Goal: Information Seeking & Learning: Learn about a topic

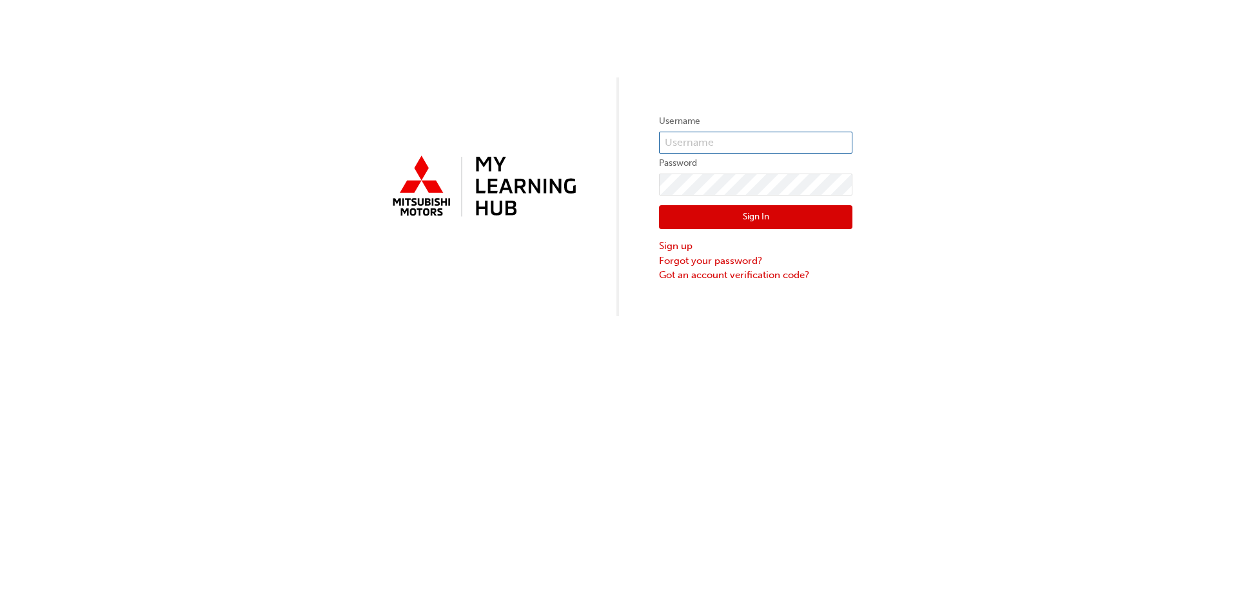
click at [761, 132] on input "text" at bounding box center [755, 143] width 193 height 22
type input "[EMAIL_ADDRESS][DOMAIN_NAME]"
click button "Sign In" at bounding box center [755, 217] width 193 height 25
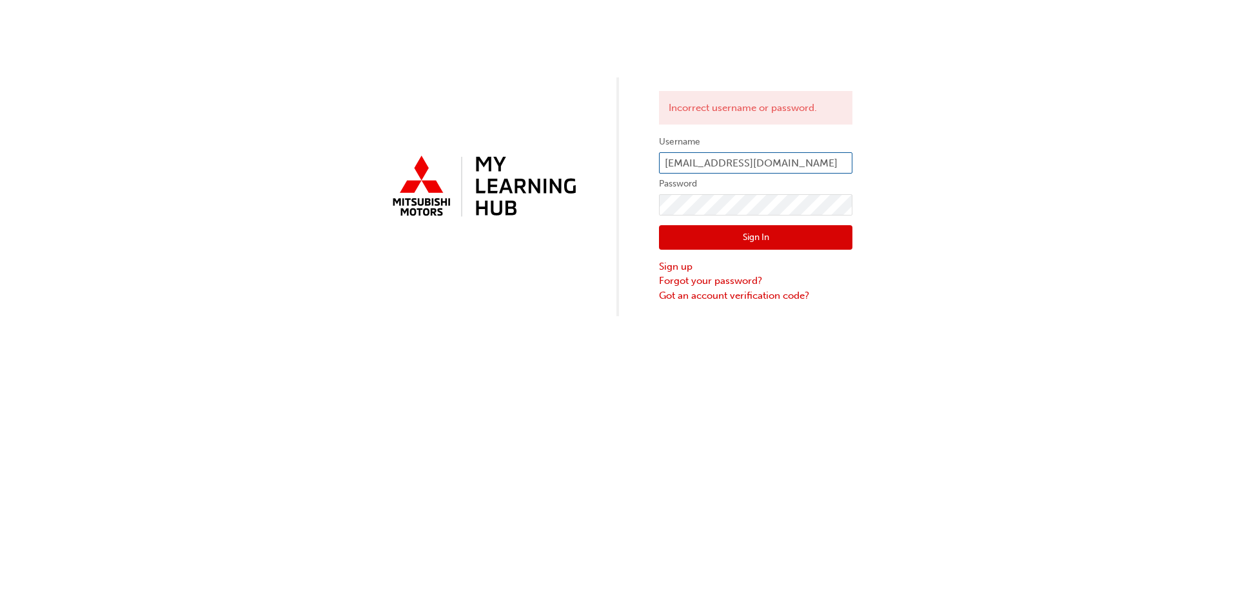
click at [765, 164] on input "[EMAIL_ADDRESS][DOMAIN_NAME]" at bounding box center [755, 163] width 193 height 22
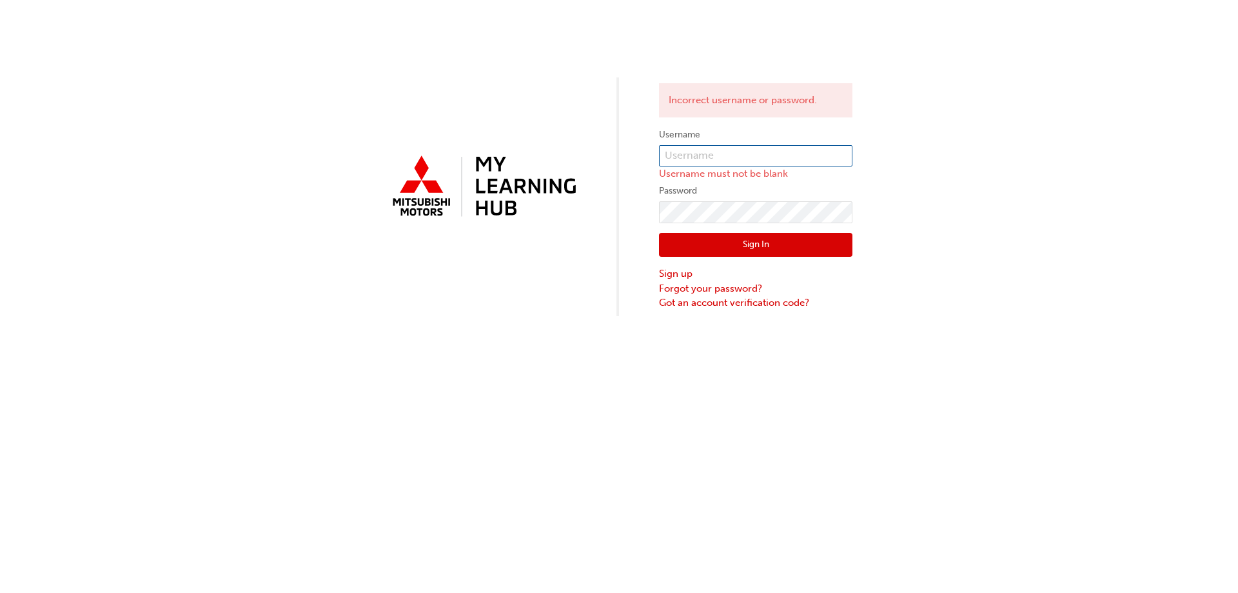
type input "m"
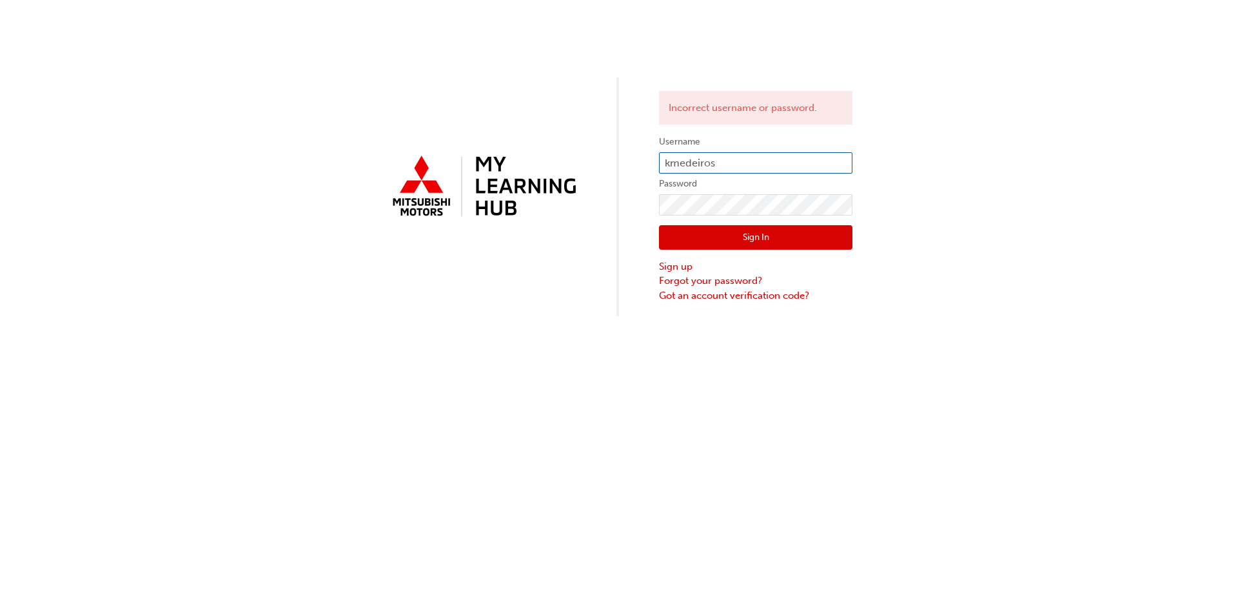
type input "[EMAIL_ADDRESS][DOMAIN_NAME]"
click button "Sign In" at bounding box center [755, 237] width 193 height 25
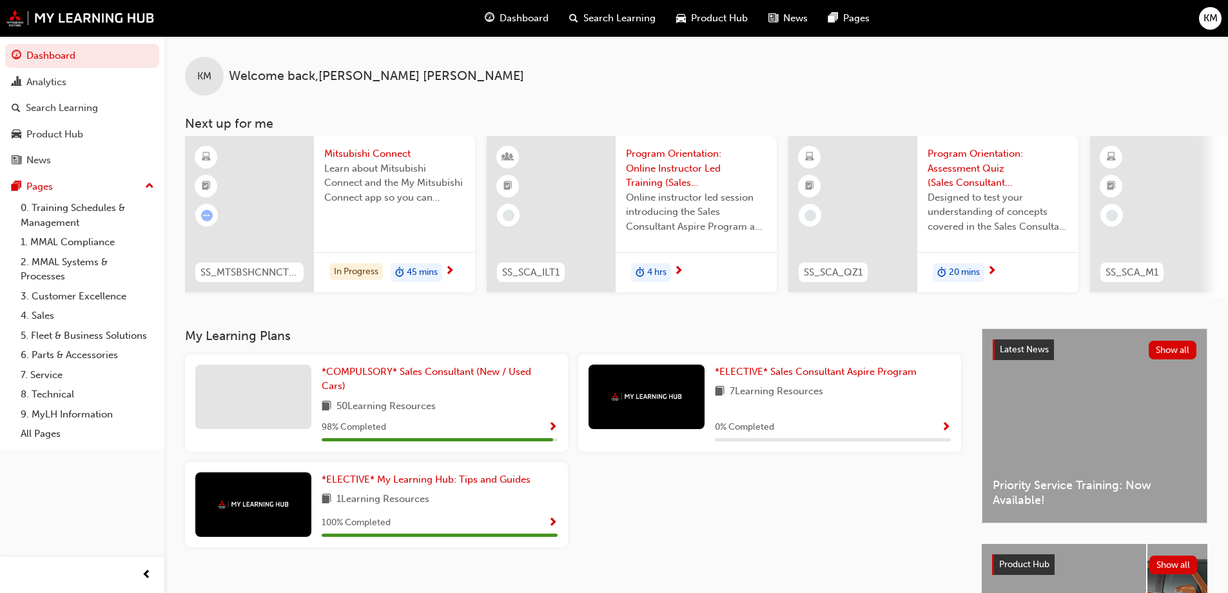
scroll to position [178, 0]
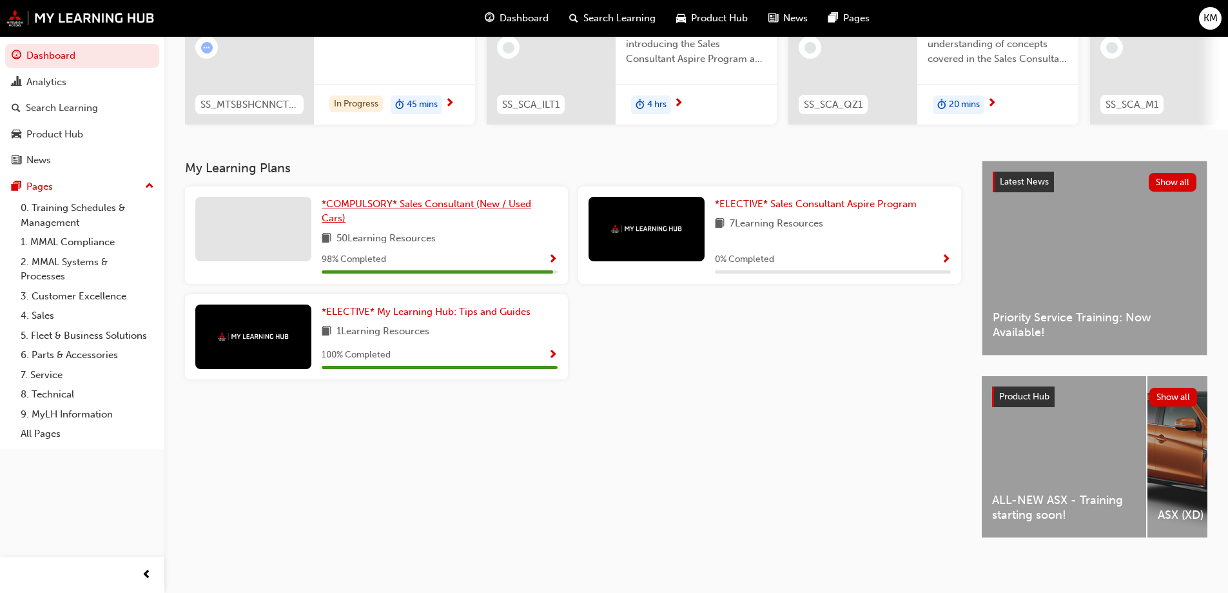
click at [409, 198] on span "*COMPULSORY* Sales Consultant (New / Used Cars)" at bounding box center [427, 211] width 210 height 26
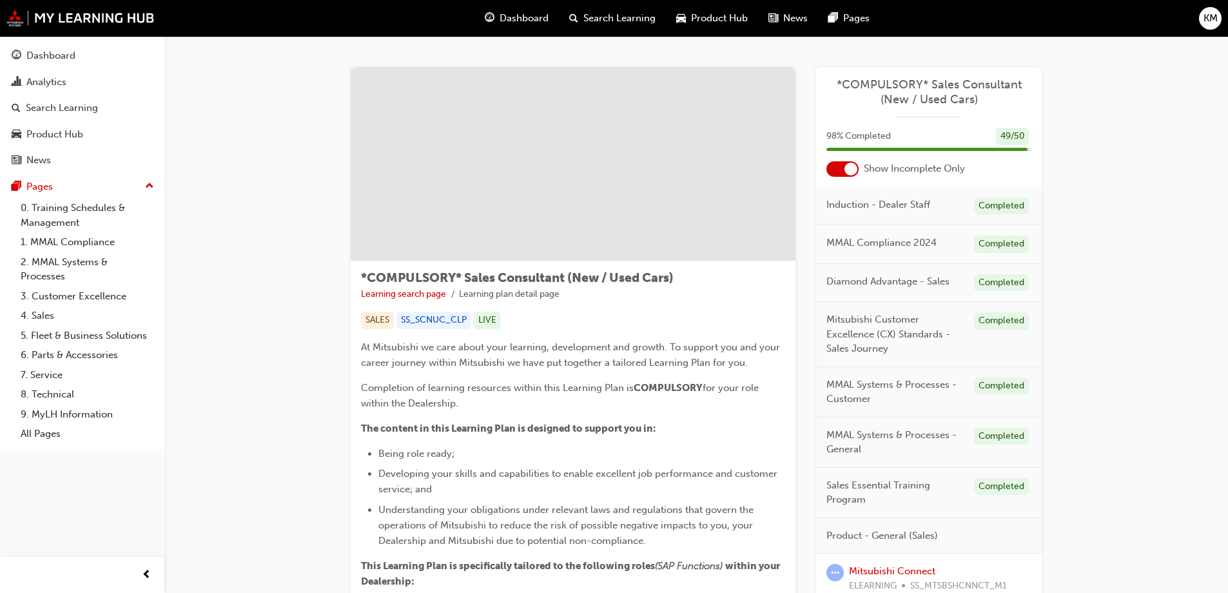
click at [847, 166] on div at bounding box center [851, 169] width 13 height 13
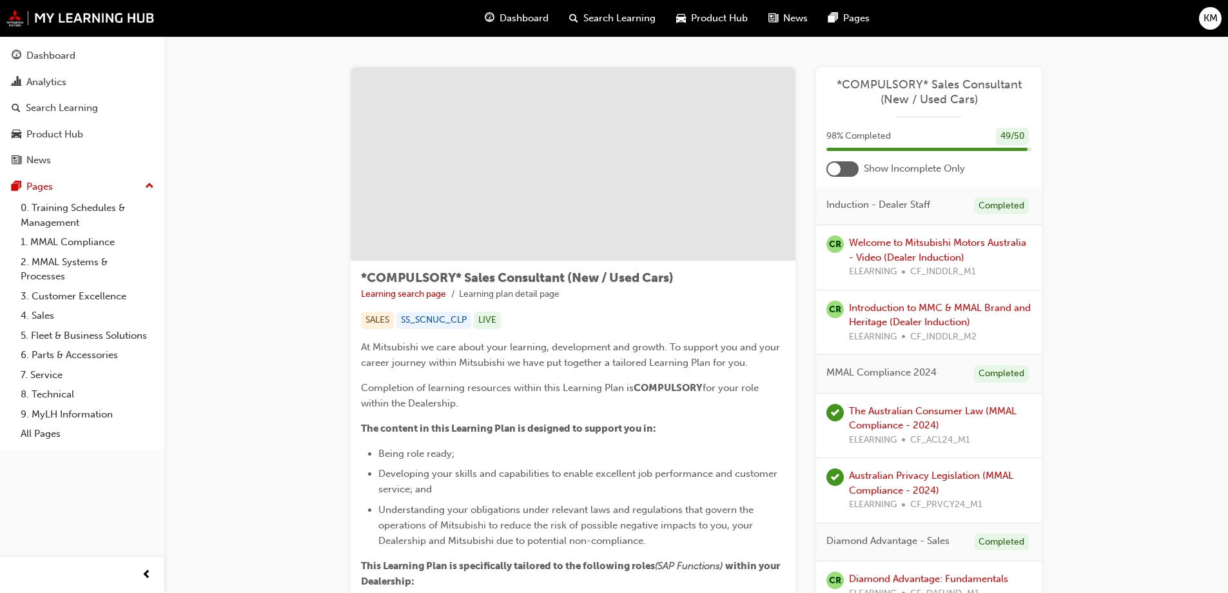
click at [847, 166] on div at bounding box center [843, 168] width 32 height 15
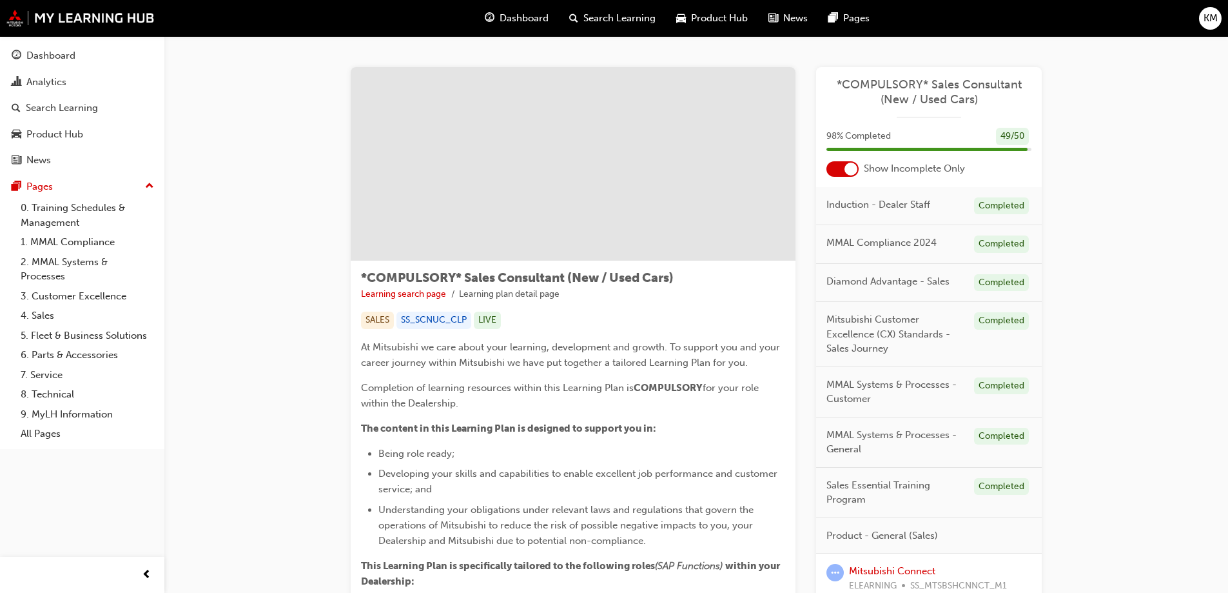
click at [847, 166] on div at bounding box center [851, 169] width 13 height 13
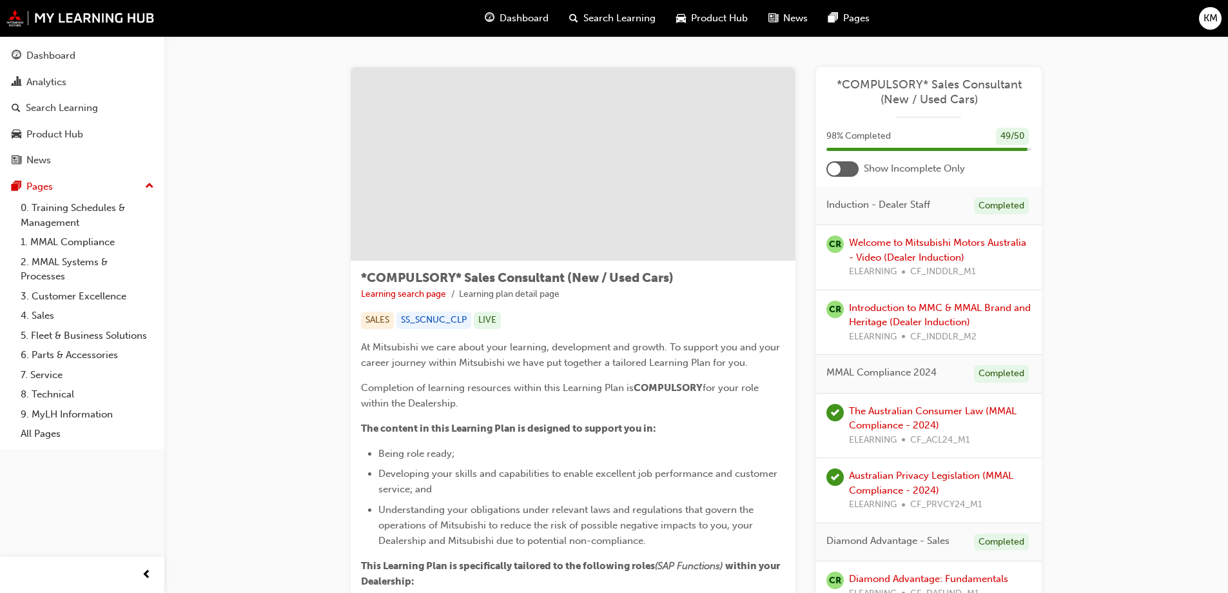
click at [844, 172] on div at bounding box center [843, 168] width 32 height 15
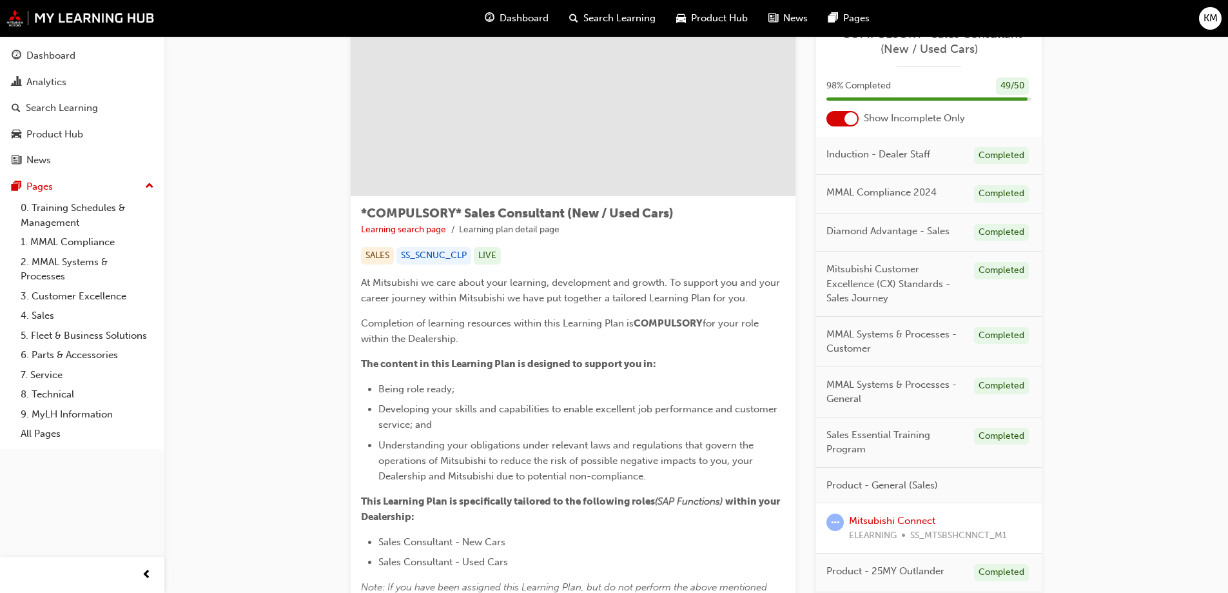
scroll to position [193, 0]
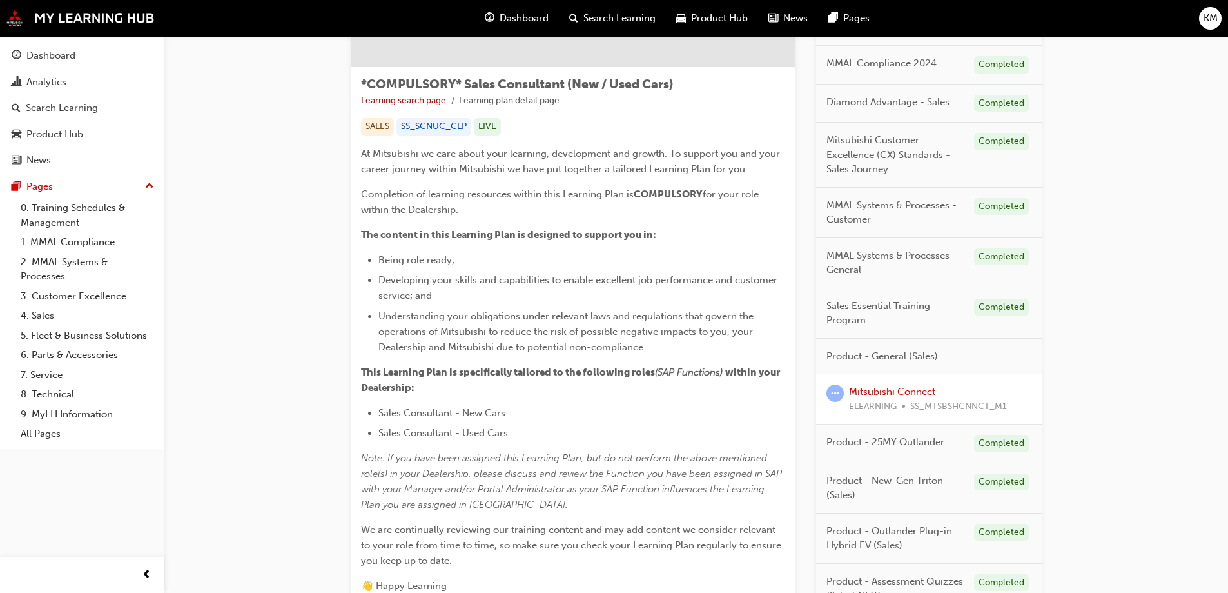
click at [889, 390] on link "Mitsubishi Connect" at bounding box center [892, 392] width 86 height 12
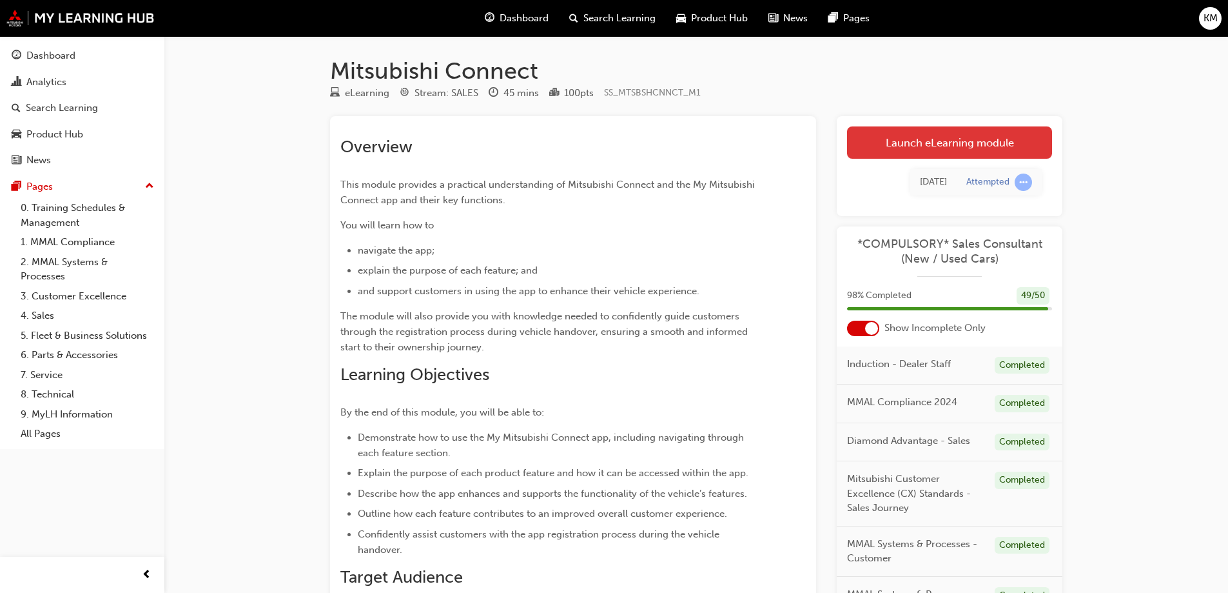
click at [963, 151] on link "Launch eLearning module" at bounding box center [949, 142] width 205 height 32
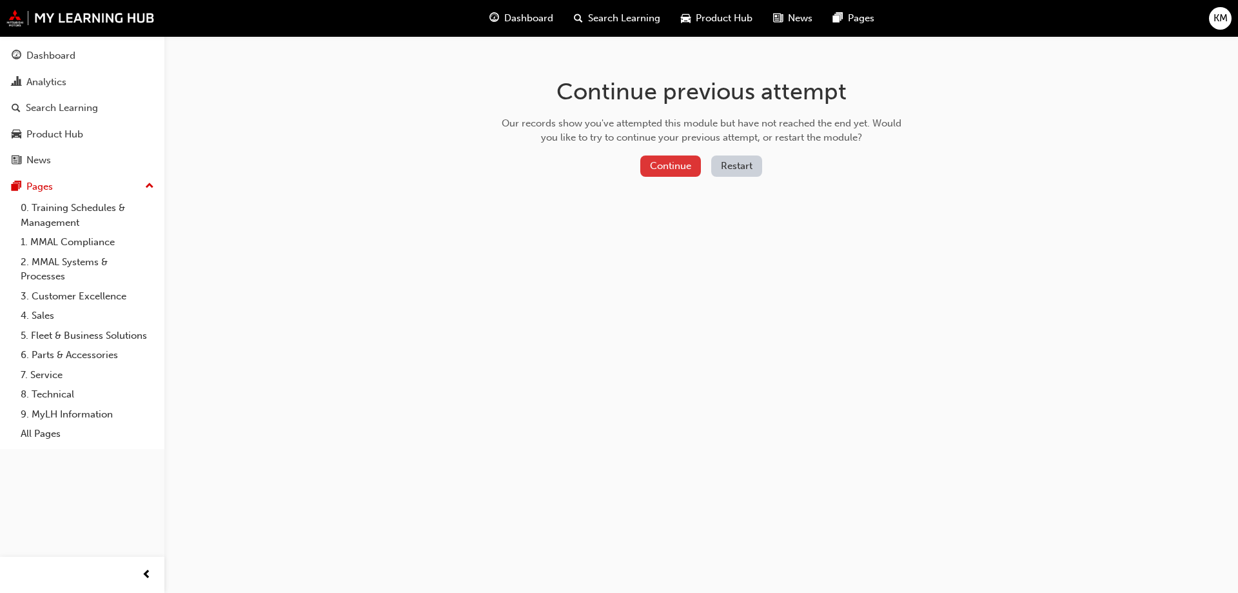
click at [668, 159] on button "Continue" at bounding box center [670, 165] width 61 height 21
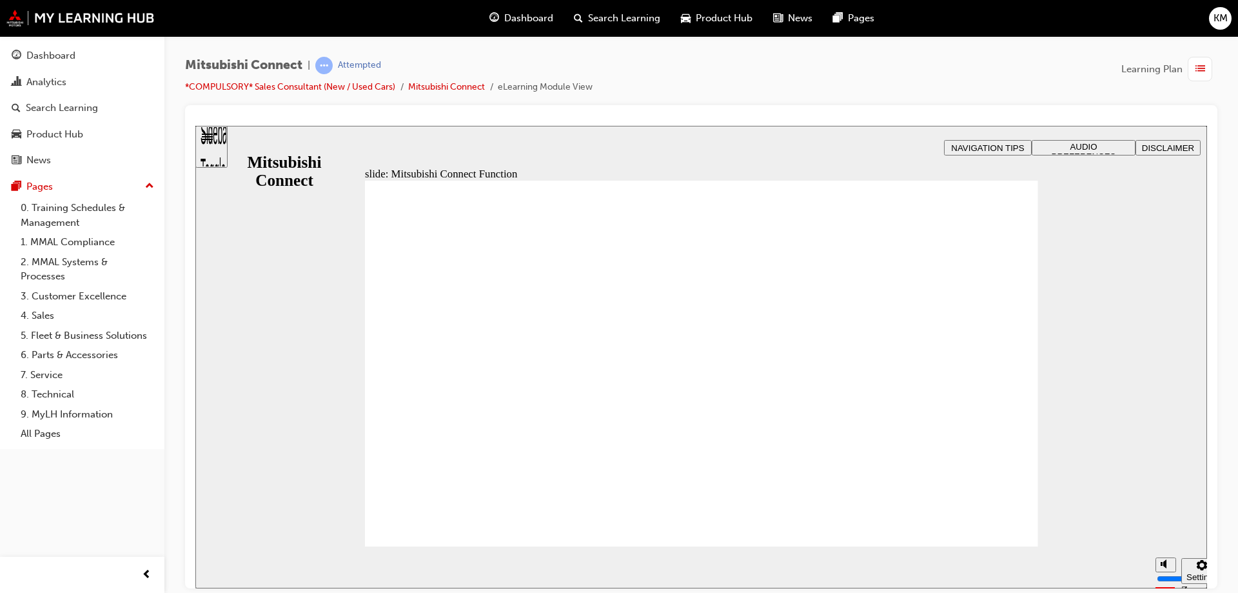
drag, startPoint x: 680, startPoint y: 384, endPoint x: 674, endPoint y: 379, distance: 7.4
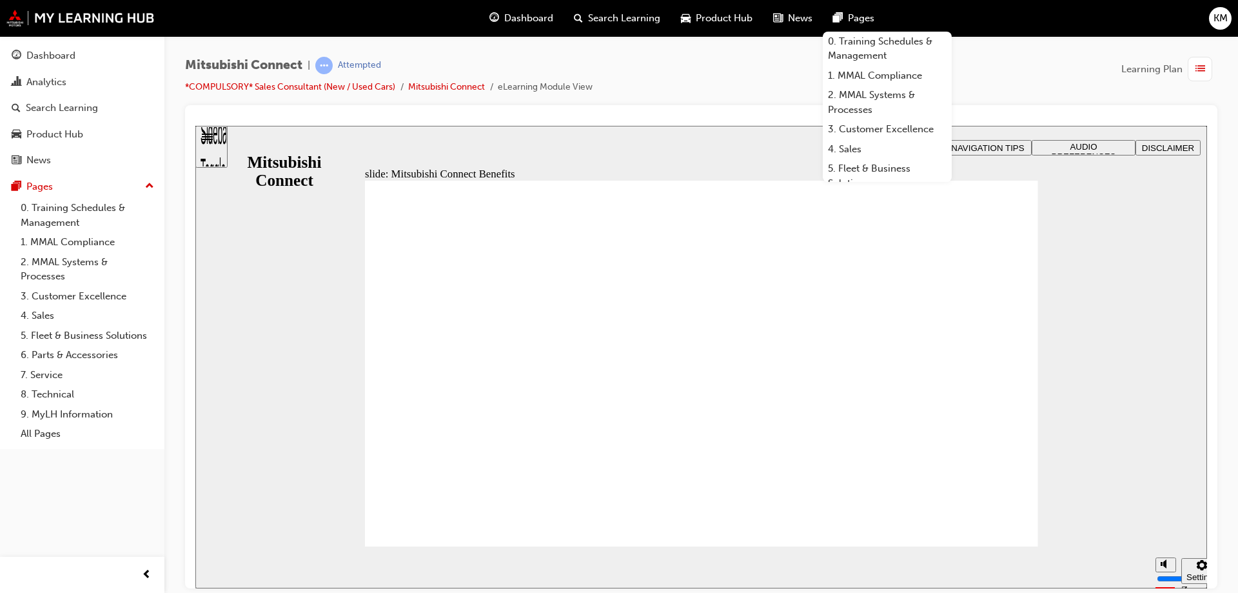
drag, startPoint x: 529, startPoint y: 325, endPoint x: 656, endPoint y: 324, distance: 127.0
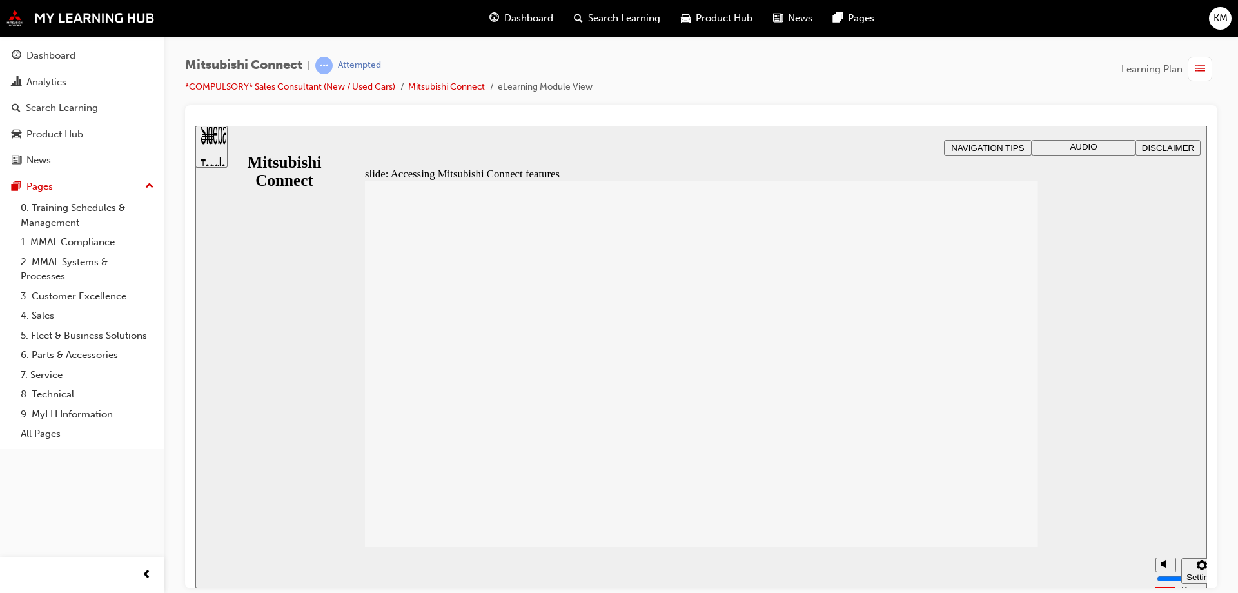
click at [1036, 72] on div "Mitsubishi Connect | Attempted *COMPULSORY* Sales Consultant (New / Used Cars) …" at bounding box center [701, 81] width 1032 height 48
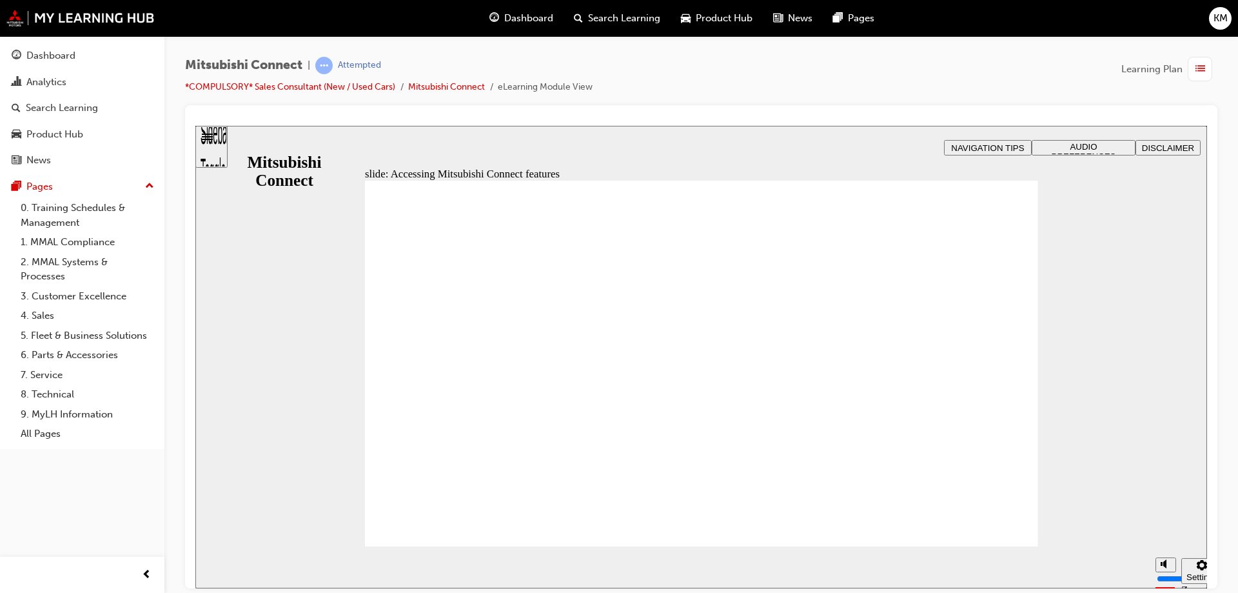
drag, startPoint x: 635, startPoint y: 314, endPoint x: 716, endPoint y: 313, distance: 81.3
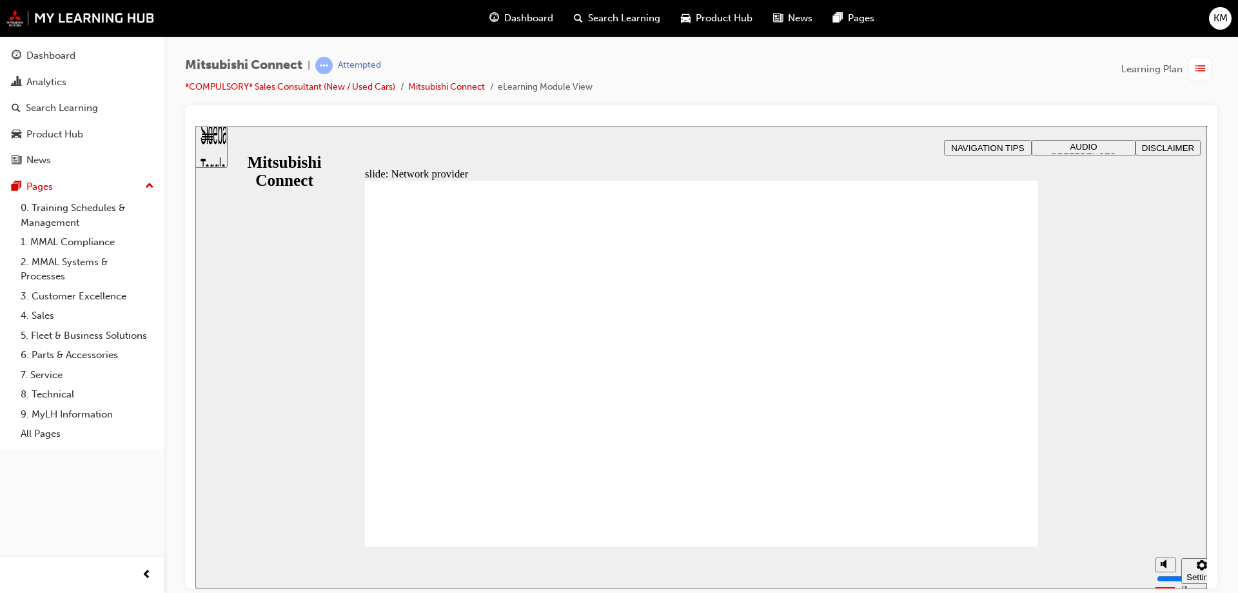
drag, startPoint x: 574, startPoint y: 295, endPoint x: 850, endPoint y: 290, distance: 276.0
drag, startPoint x: 856, startPoint y: 289, endPoint x: 850, endPoint y: 284, distance: 7.8
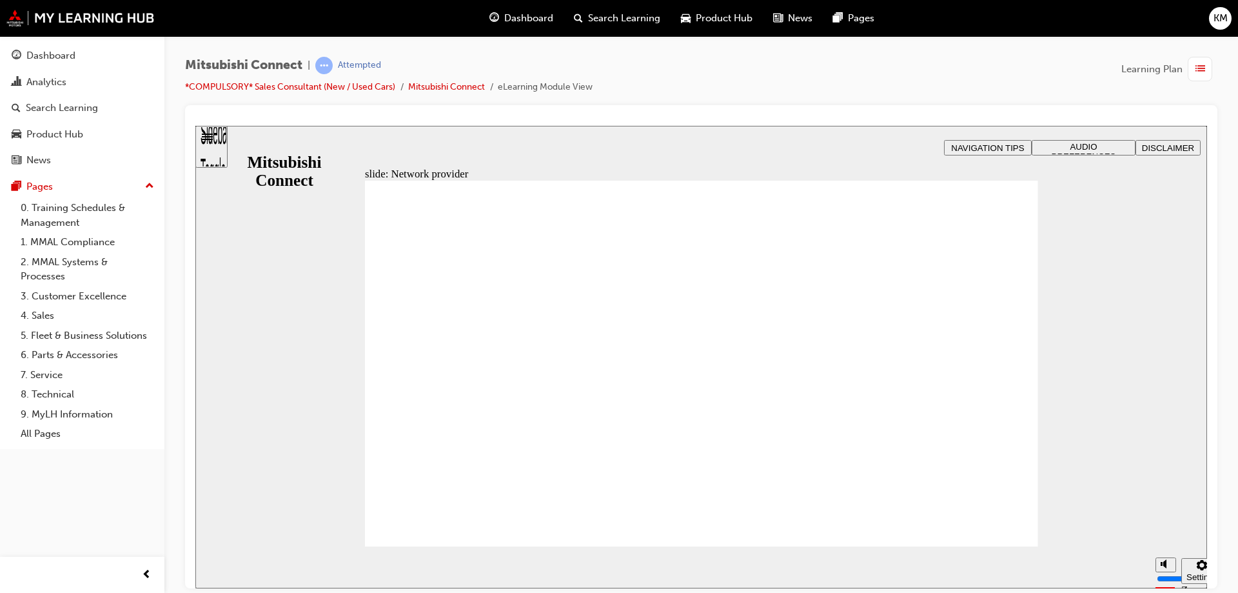
drag, startPoint x: 1003, startPoint y: 304, endPoint x: 987, endPoint y: 353, distance: 51.6
